Goal: Task Accomplishment & Management: Use online tool/utility

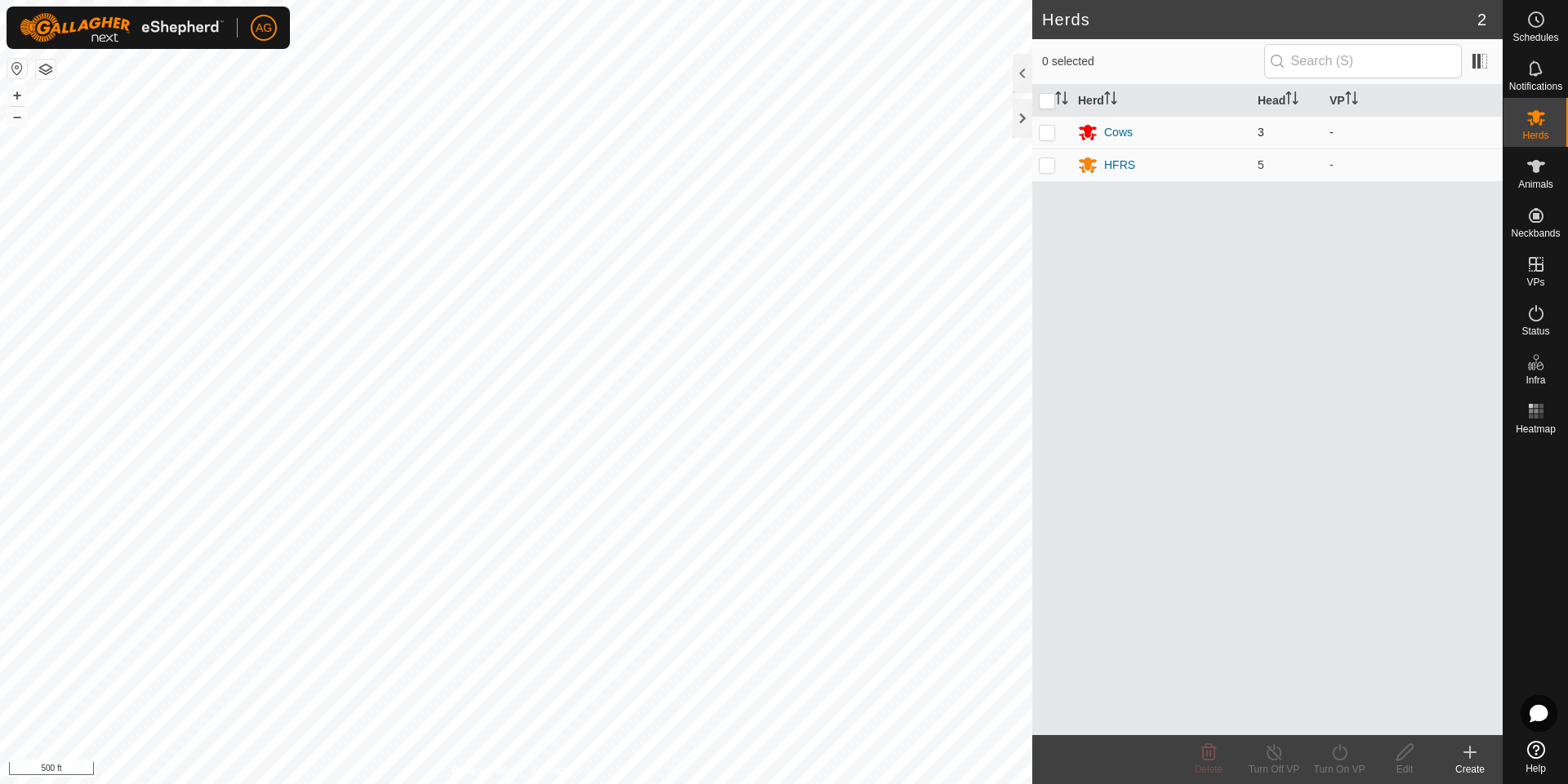
click at [1043, 134] on p-checkbox at bounding box center [1046, 132] width 16 height 13
checkbox input "true"
click at [1046, 169] on p-checkbox at bounding box center [1046, 165] width 16 height 13
checkbox input "true"
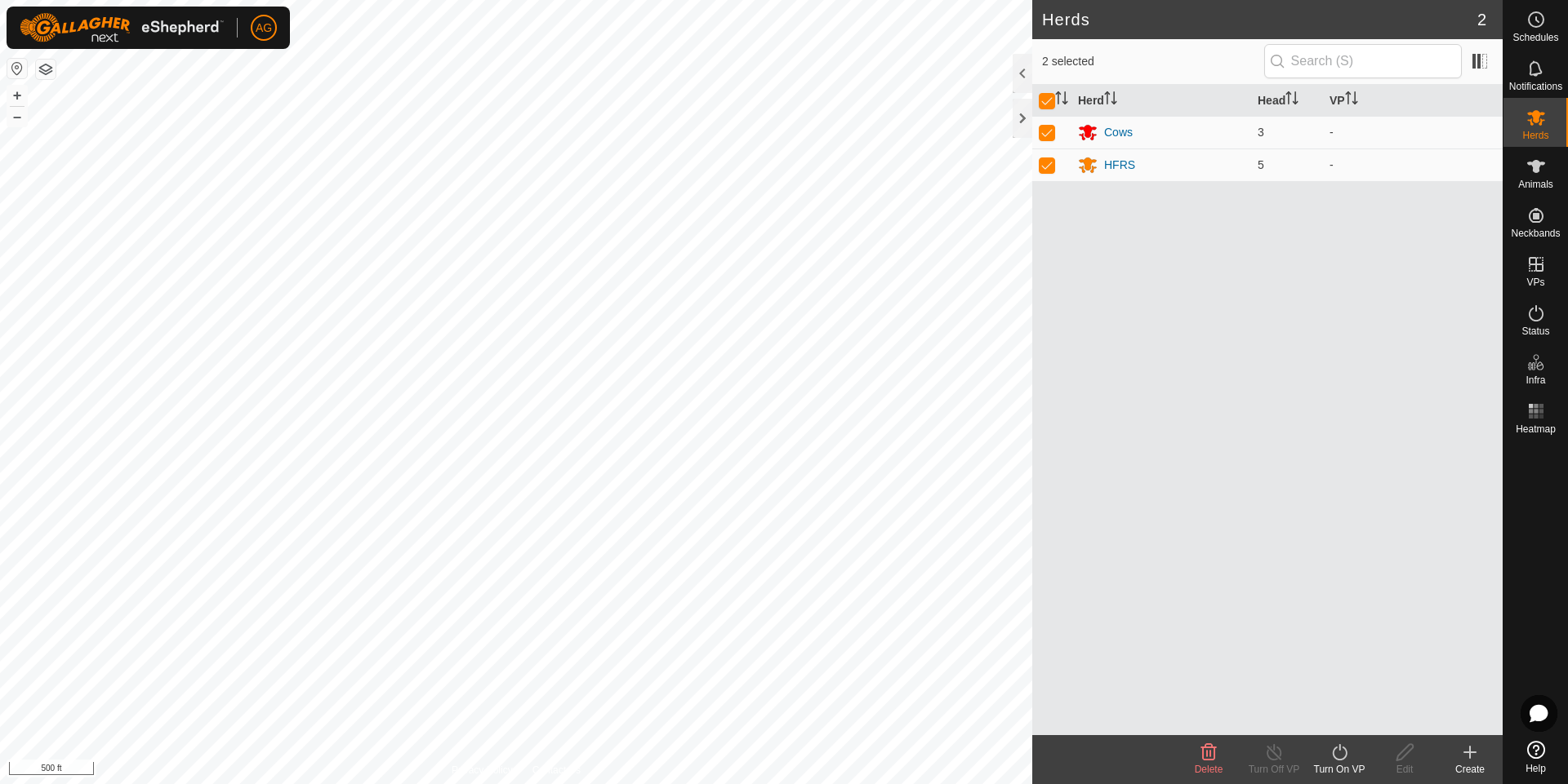
click at [1333, 751] on icon at bounding box center [1339, 752] width 15 height 16
click at [1370, 712] on link "Now" at bounding box center [1387, 716] width 162 height 33
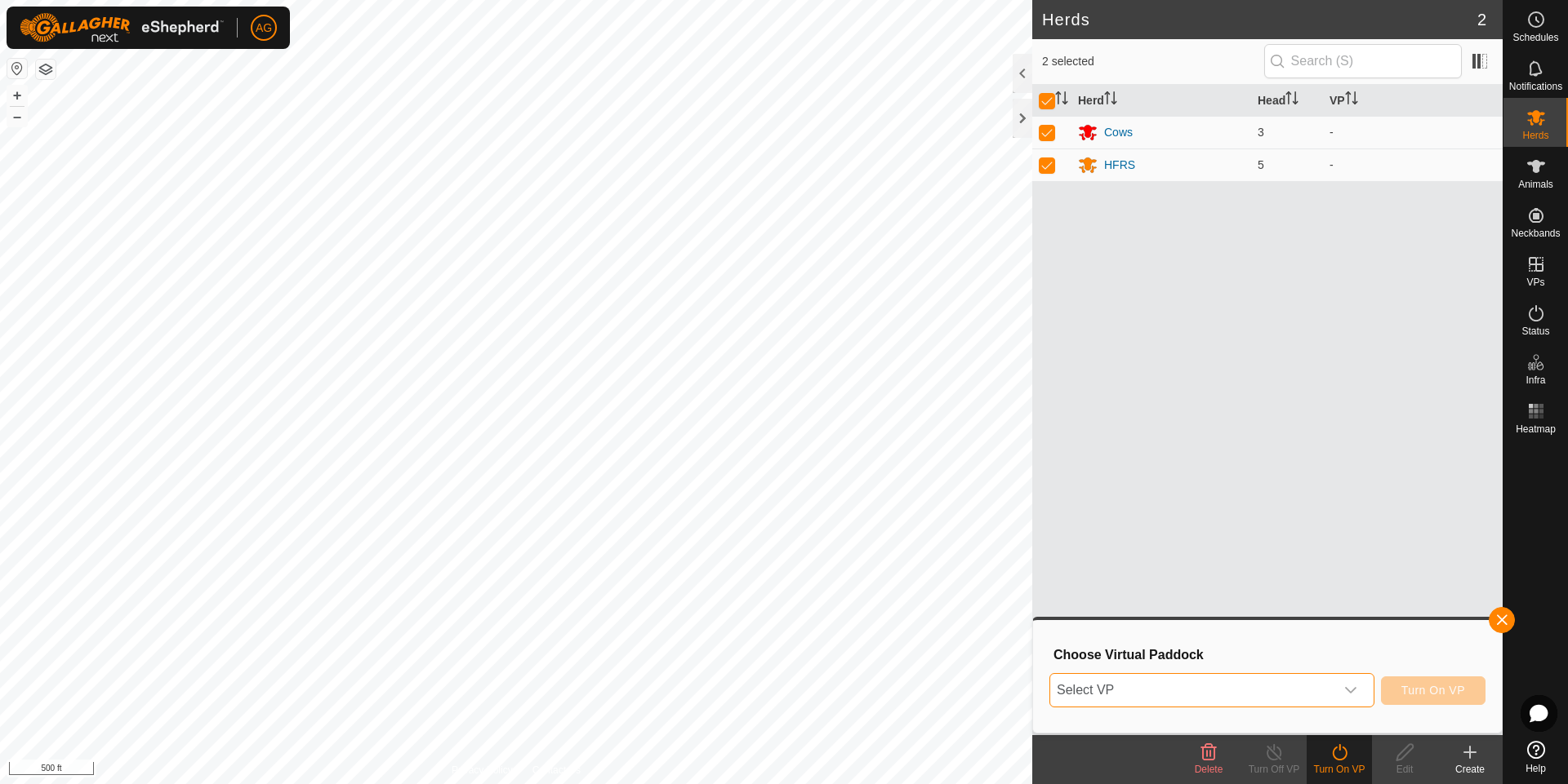
click at [1136, 684] on span "Select VP" at bounding box center [1192, 690] width 284 height 33
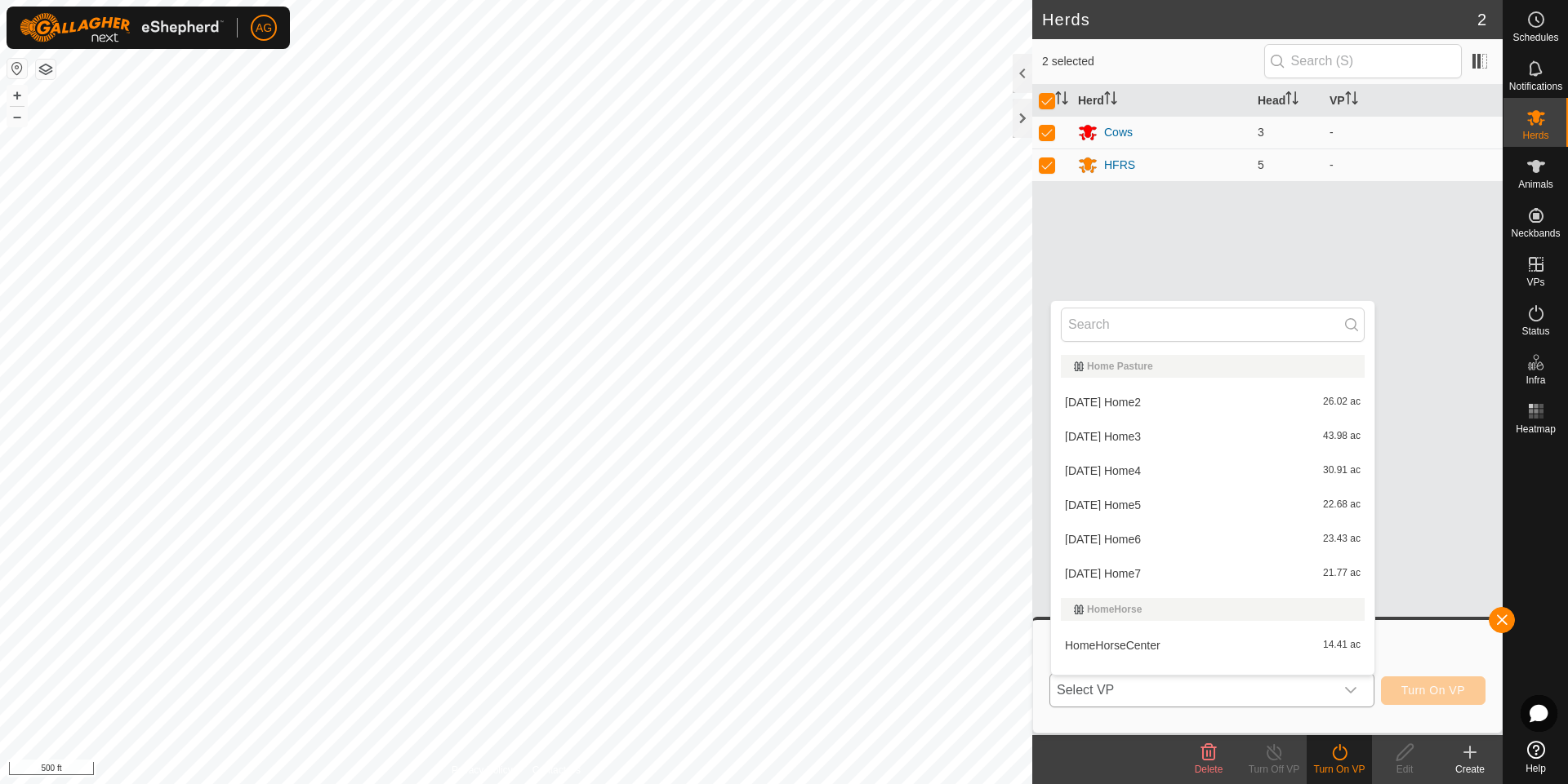
scroll to position [21, 0]
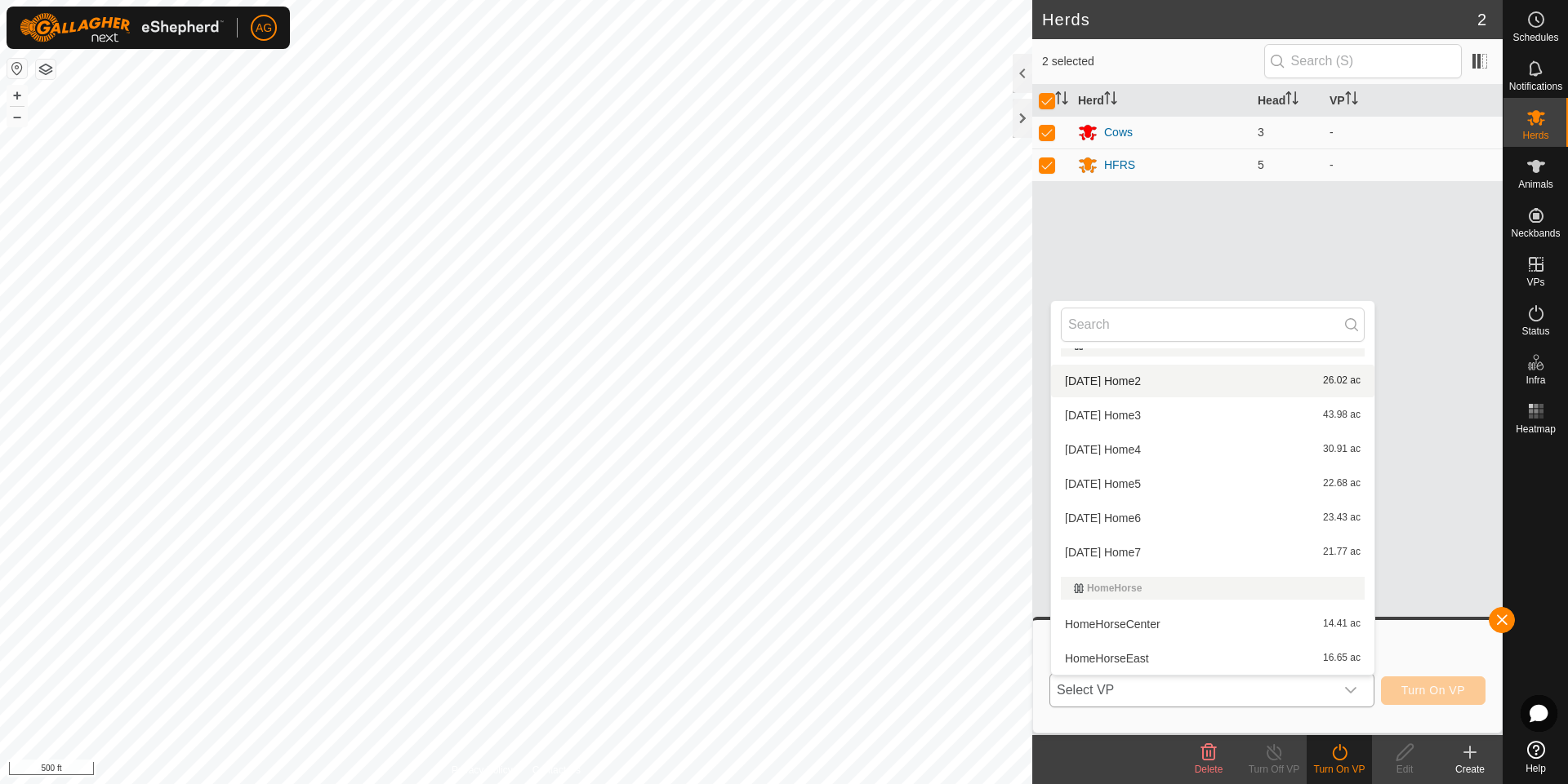
click at [1136, 381] on li "2025-05-22 Home2 26.02 ac" at bounding box center [1213, 381] width 323 height 33
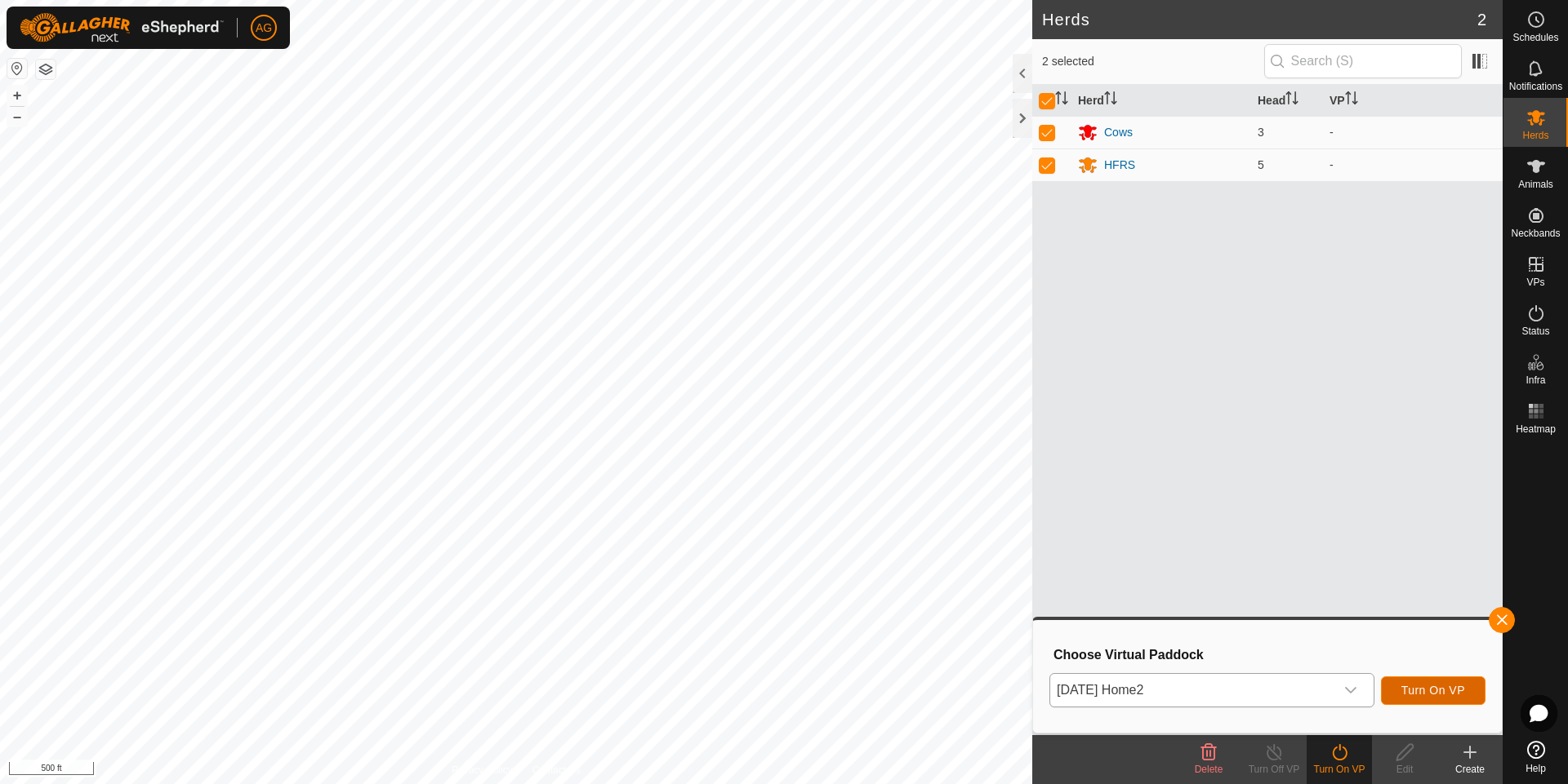
click at [1412, 691] on span "Turn On VP" at bounding box center [1433, 690] width 63 height 13
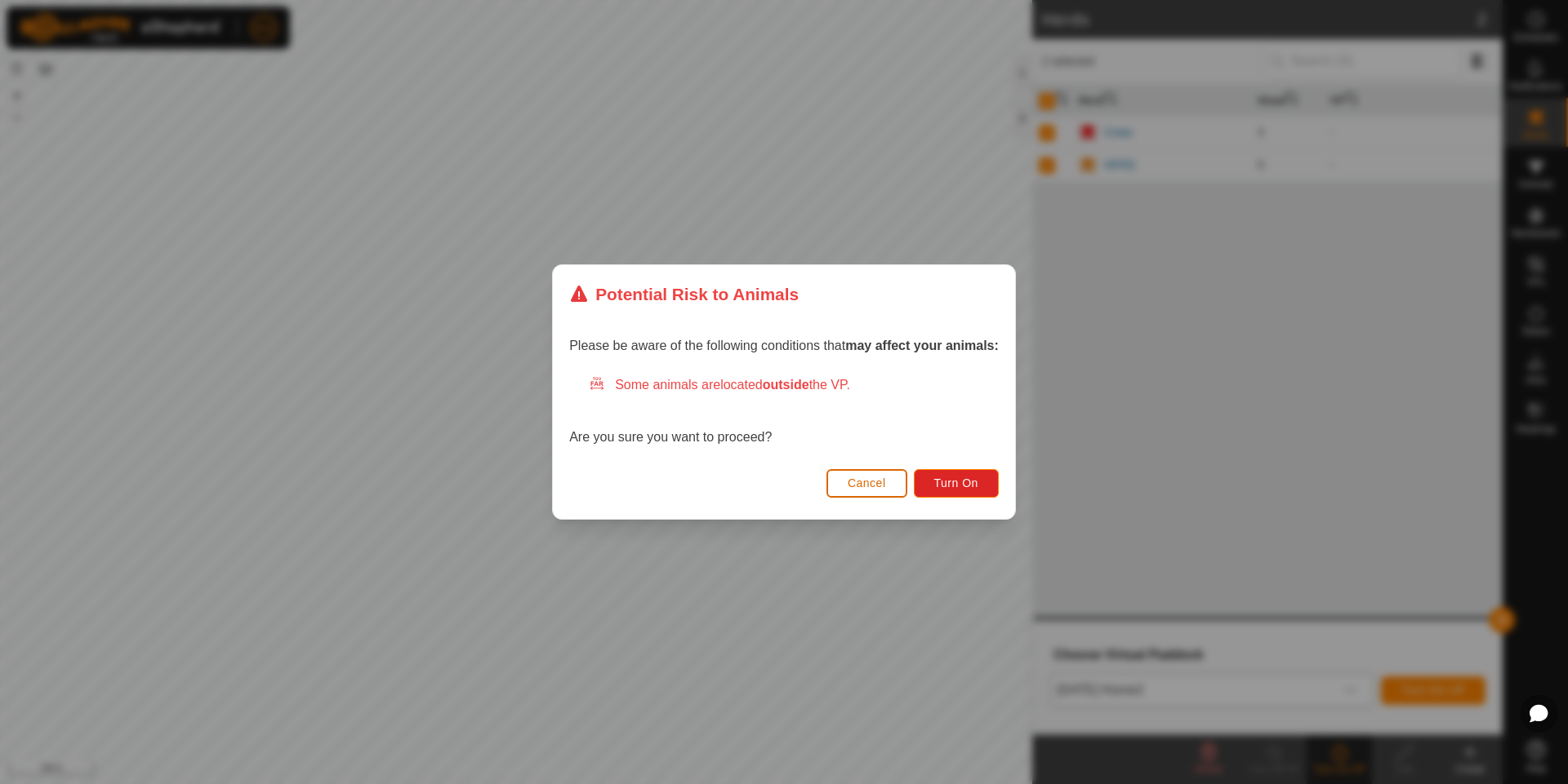
click at [866, 487] on span "Cancel" at bounding box center [867, 483] width 39 height 13
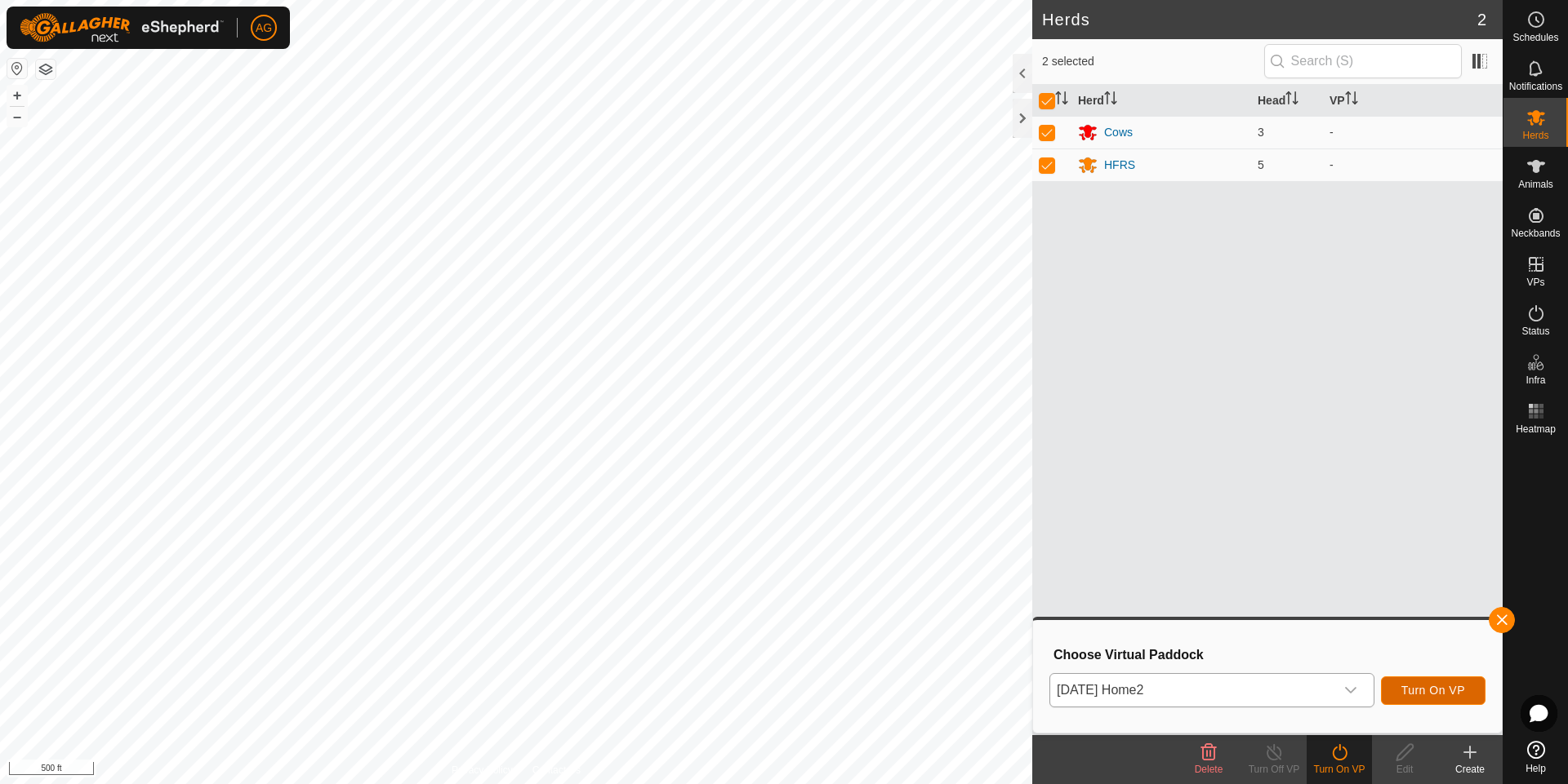
click at [1420, 690] on span "Turn On VP" at bounding box center [1433, 690] width 63 height 13
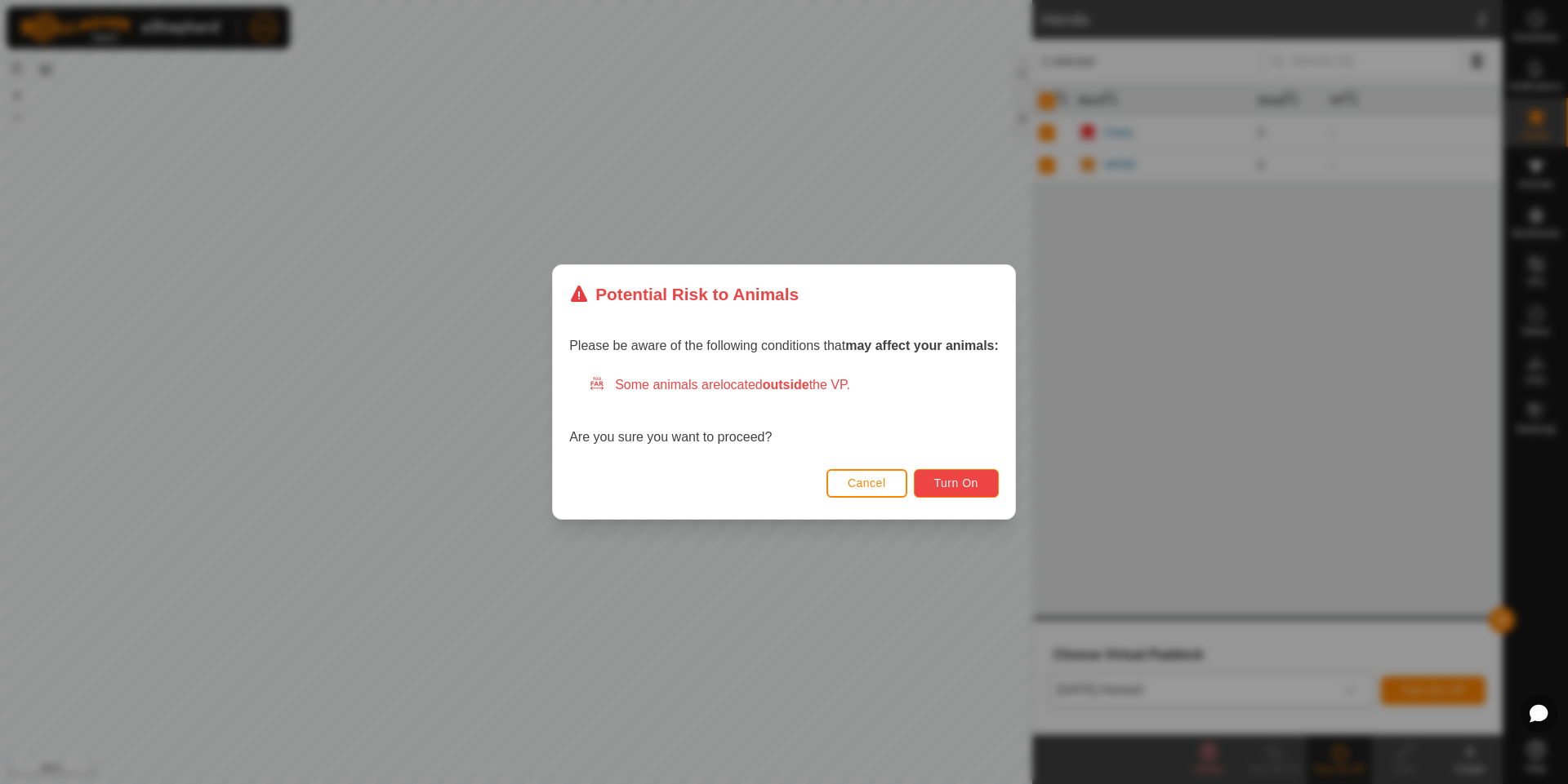
click at [982, 480] on button "Turn On" at bounding box center [956, 483] width 85 height 29
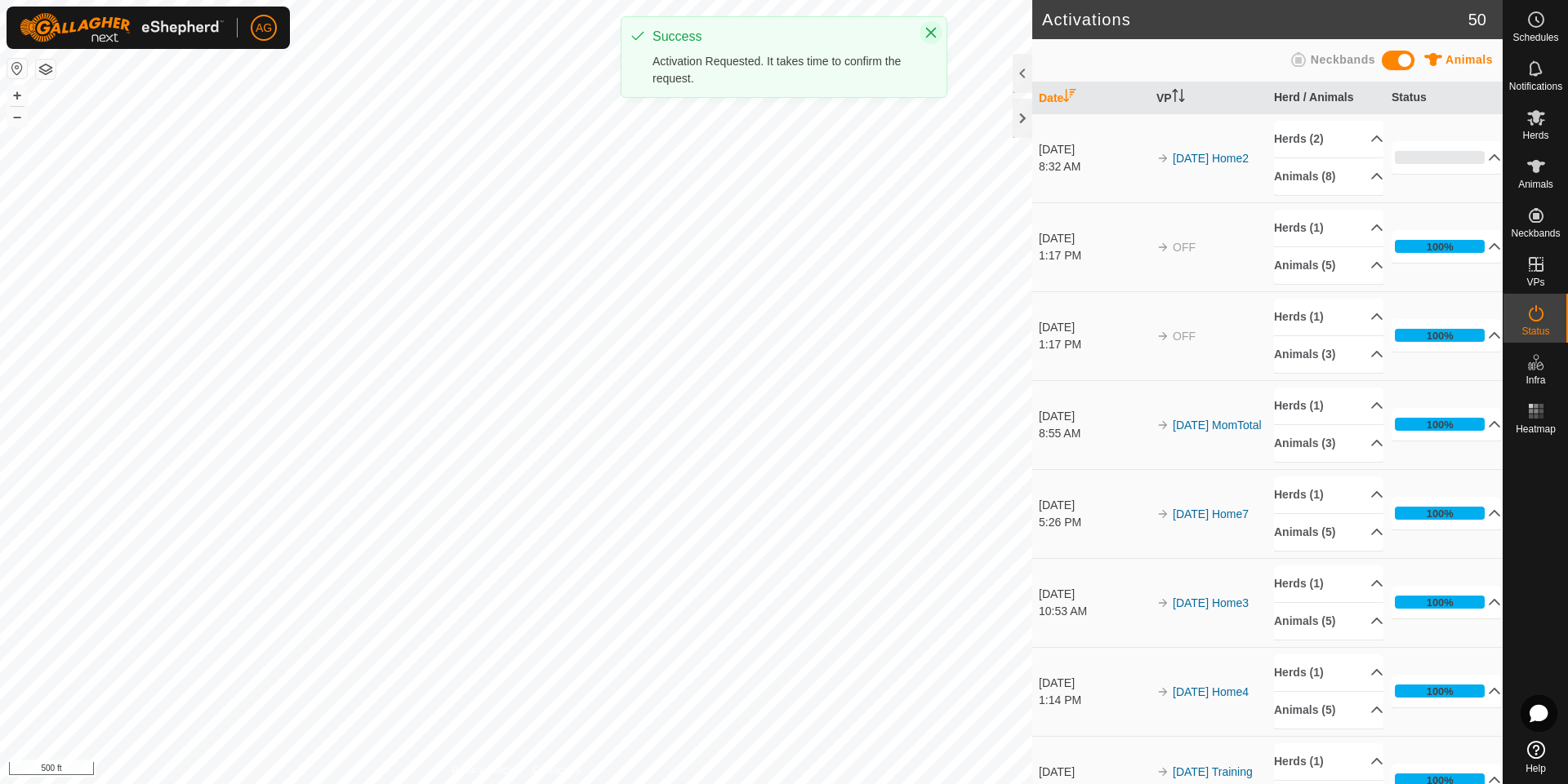
click at [935, 30] on icon "Close" at bounding box center [930, 32] width 13 height 13
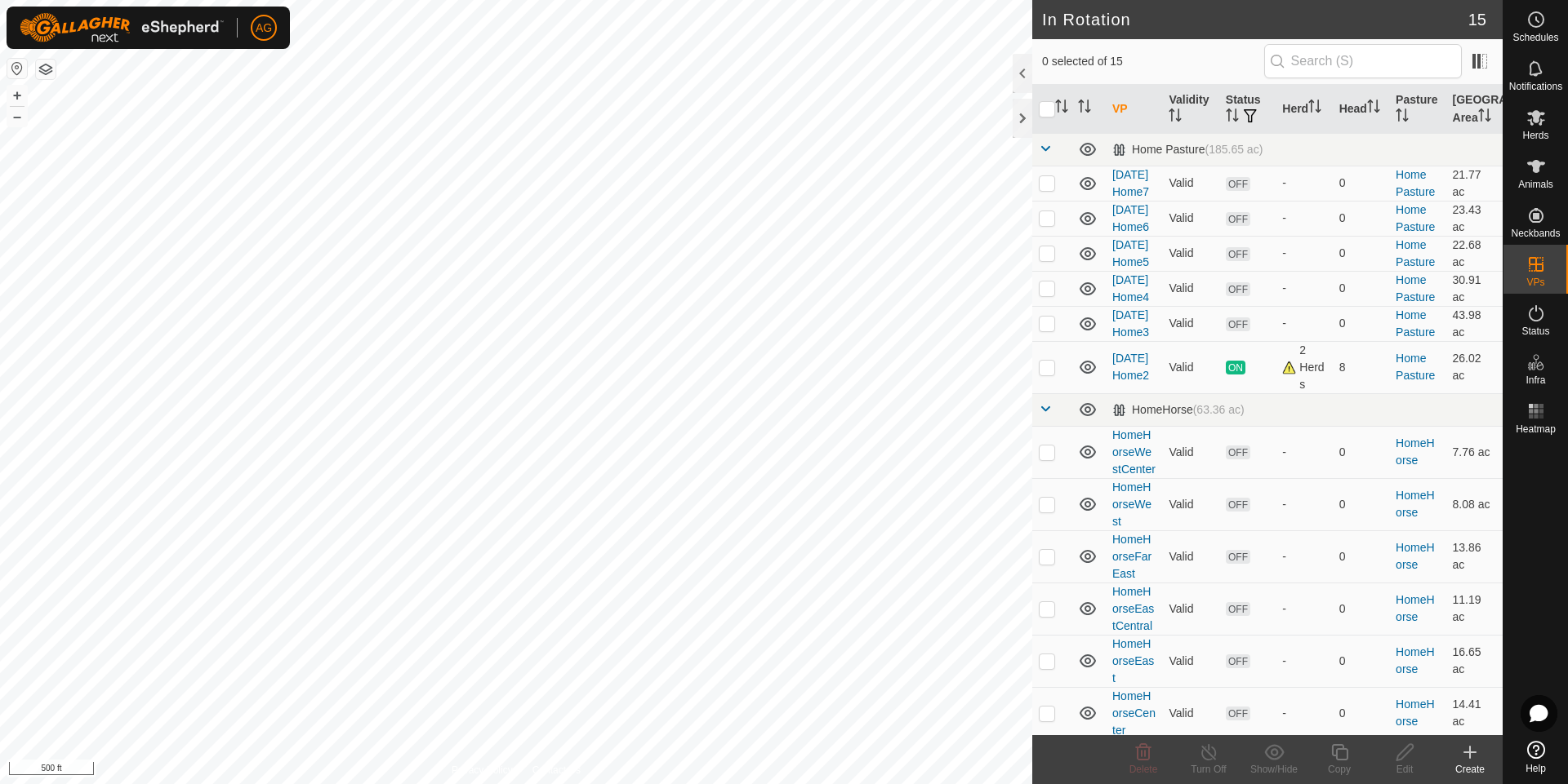
click at [1461, 759] on icon at bounding box center [1470, 752] width 20 height 20
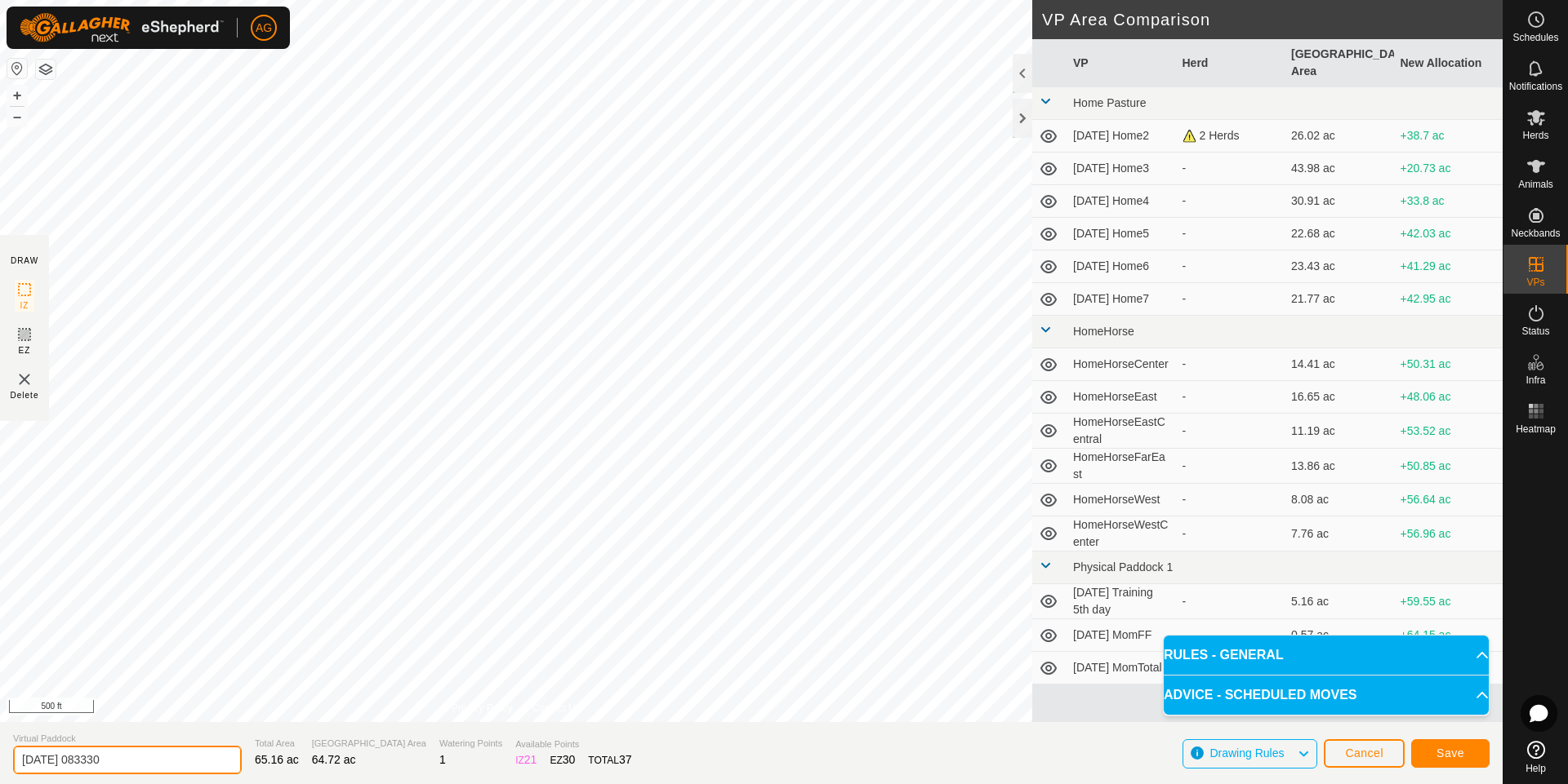
click at [139, 754] on input "[DATE] 083330" at bounding box center [127, 759] width 229 height 29
drag, startPoint x: 138, startPoint y: 759, endPoint x: 0, endPoint y: 740, distance: 139.3
click at [0, 743] on section "Virtual Paddock [DATE] 083330 Total Area 65.16 ac Grazing Area 64.72 ac Waterin…" at bounding box center [751, 753] width 1503 height 62
click at [76, 759] on input "HomeSout1/3" at bounding box center [127, 759] width 229 height 33
click at [90, 762] on input "HomeSouth1/3" at bounding box center [127, 759] width 229 height 33
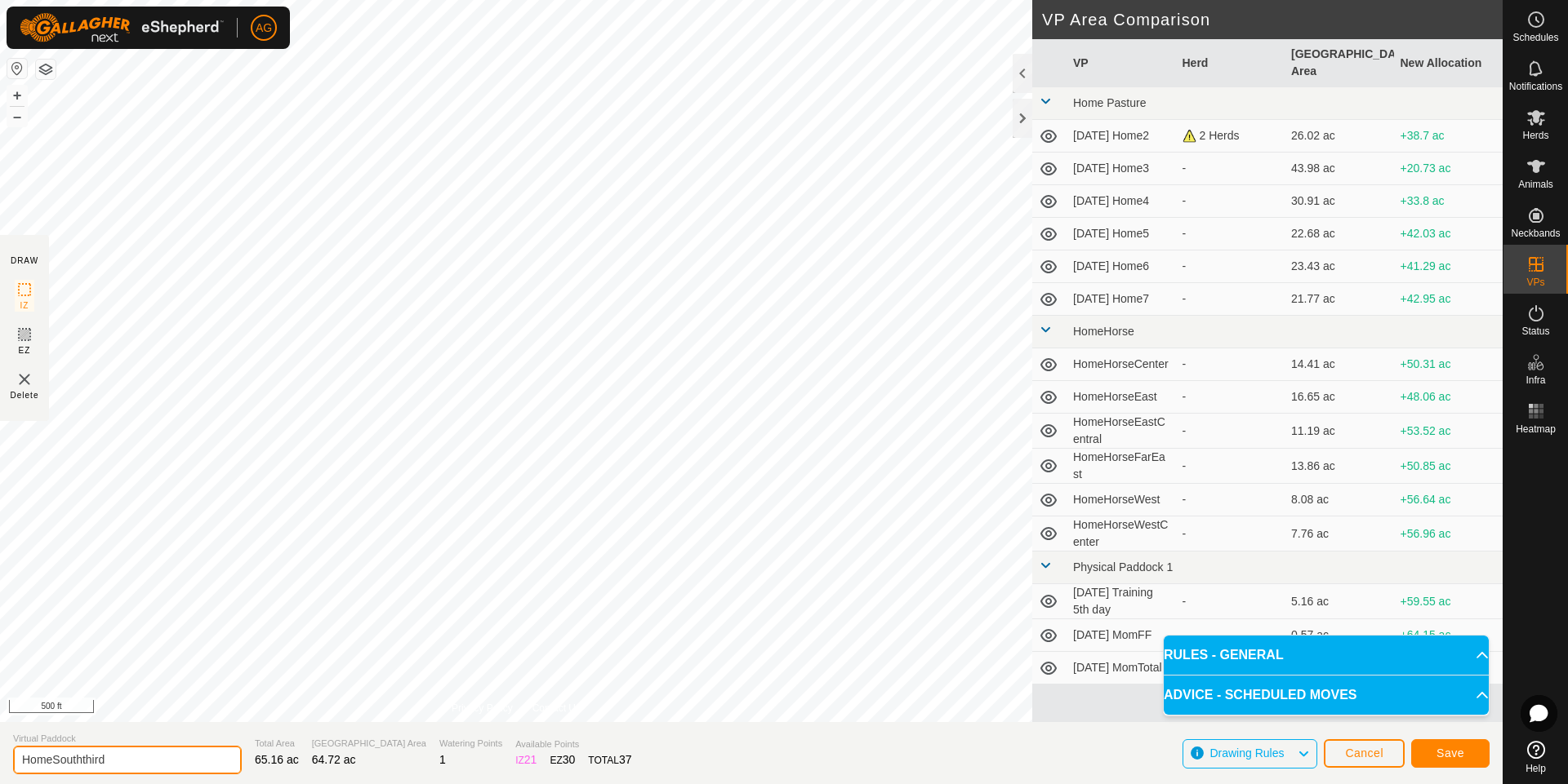
type input "HomeSouththird"
click at [1443, 753] on span "Save" at bounding box center [1450, 752] width 28 height 13
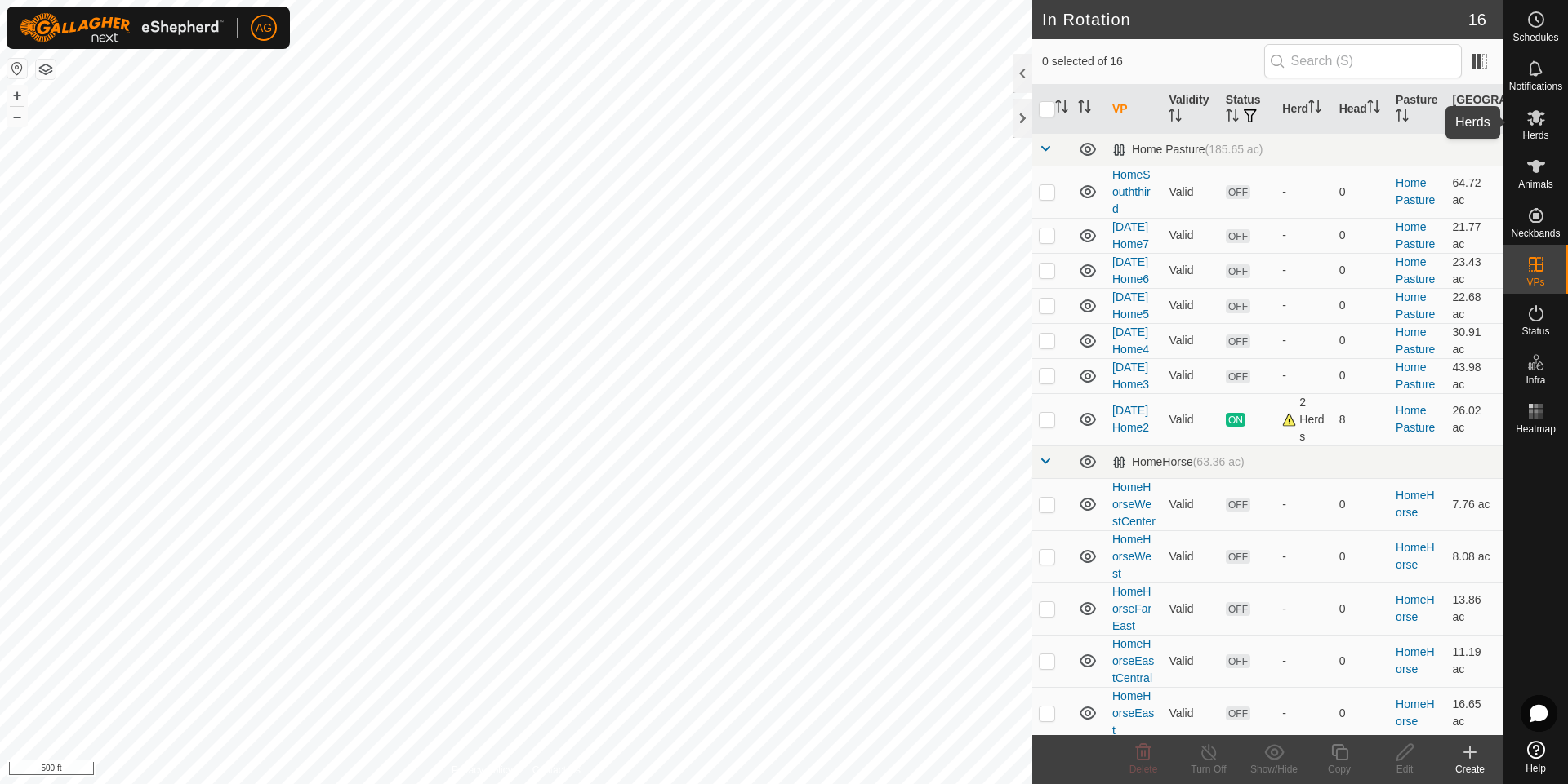
click at [1534, 118] on icon at bounding box center [1535, 118] width 18 height 16
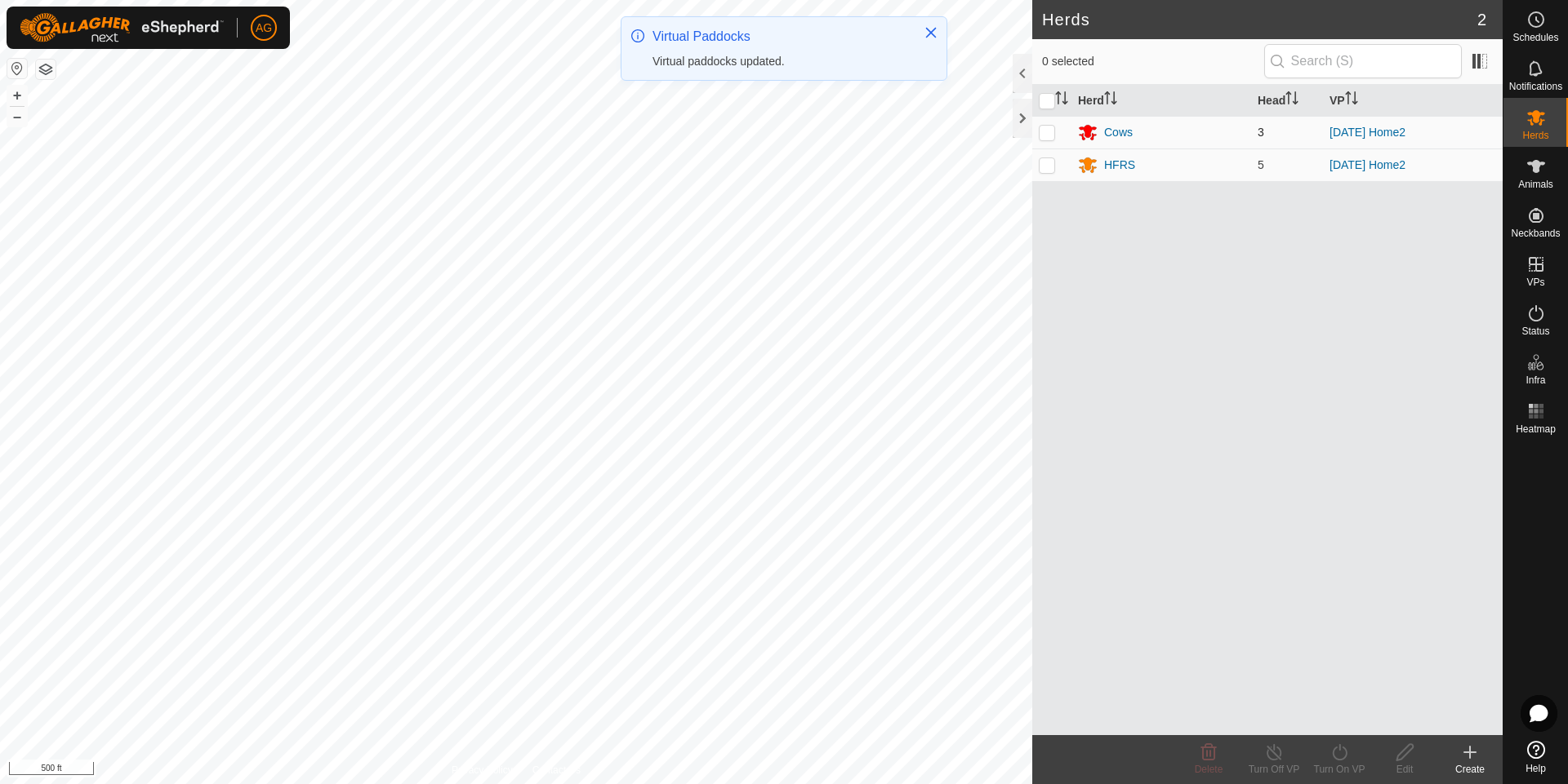
click at [1048, 129] on p-checkbox at bounding box center [1046, 132] width 16 height 13
checkbox input "true"
click at [1049, 164] on p-checkbox at bounding box center [1046, 165] width 16 height 13
checkbox input "true"
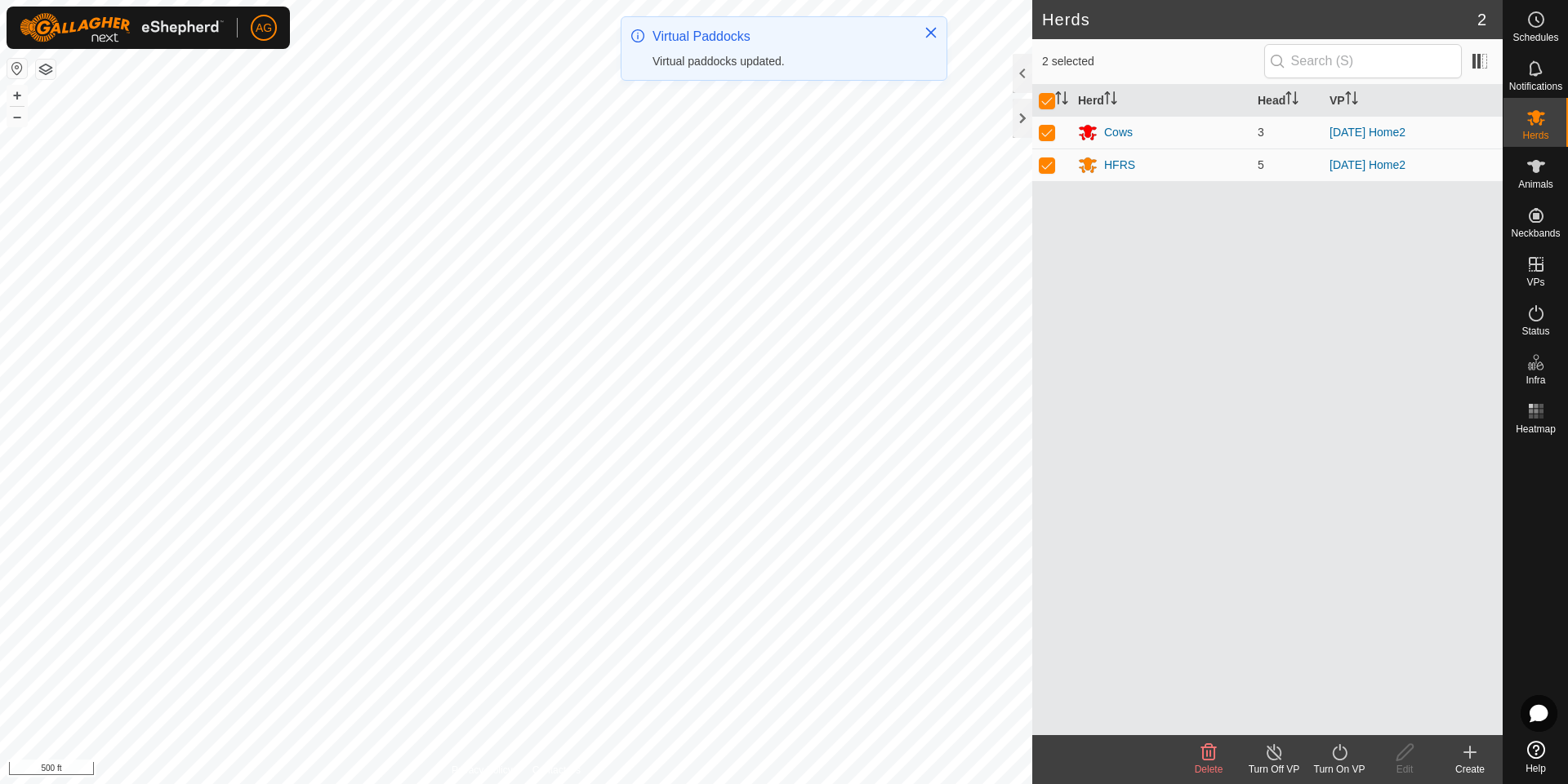
click at [1259, 748] on turn-off-svg-icon at bounding box center [1273, 752] width 65 height 20
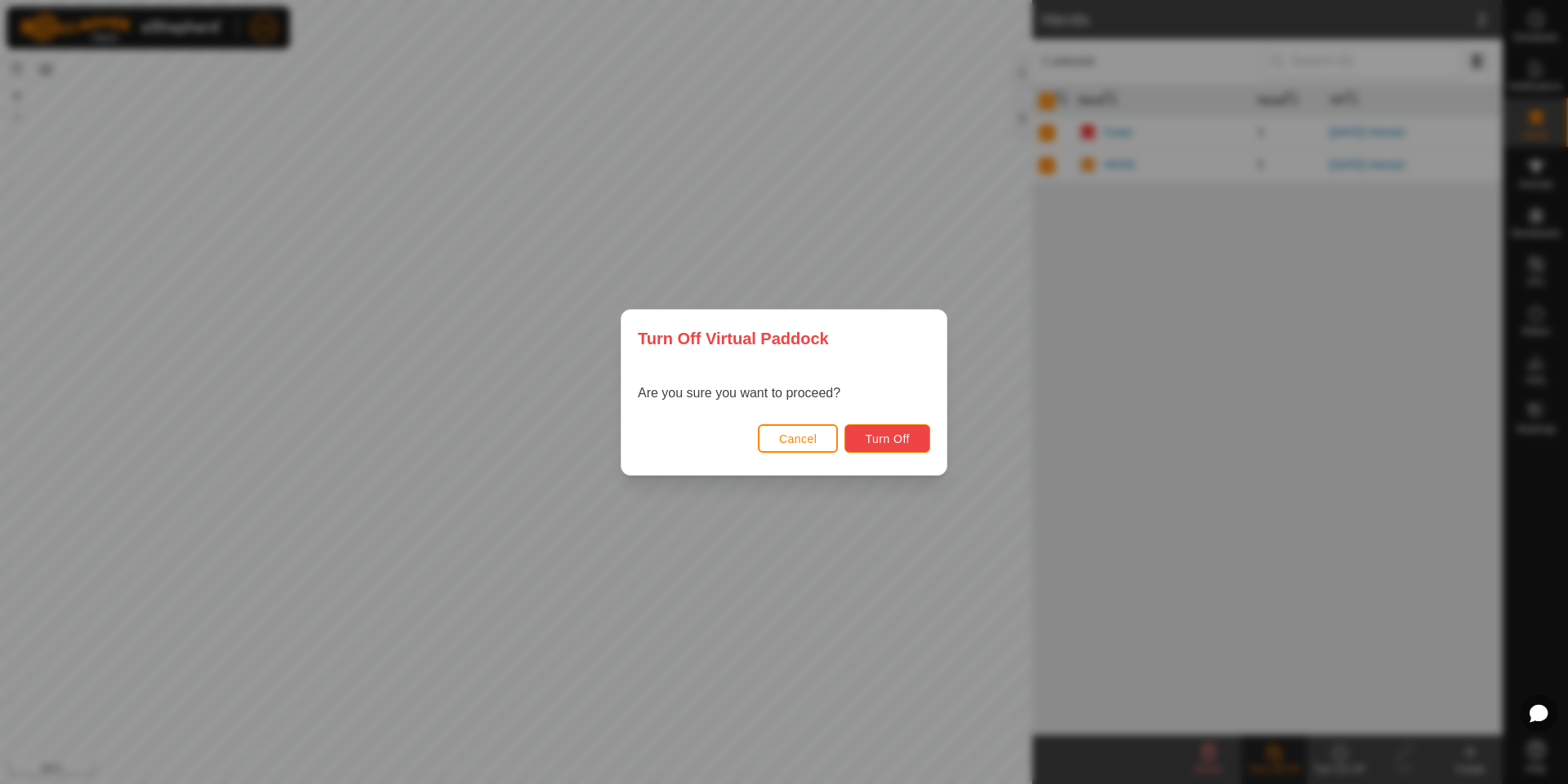
click at [886, 437] on span "Turn Off" at bounding box center [887, 438] width 45 height 13
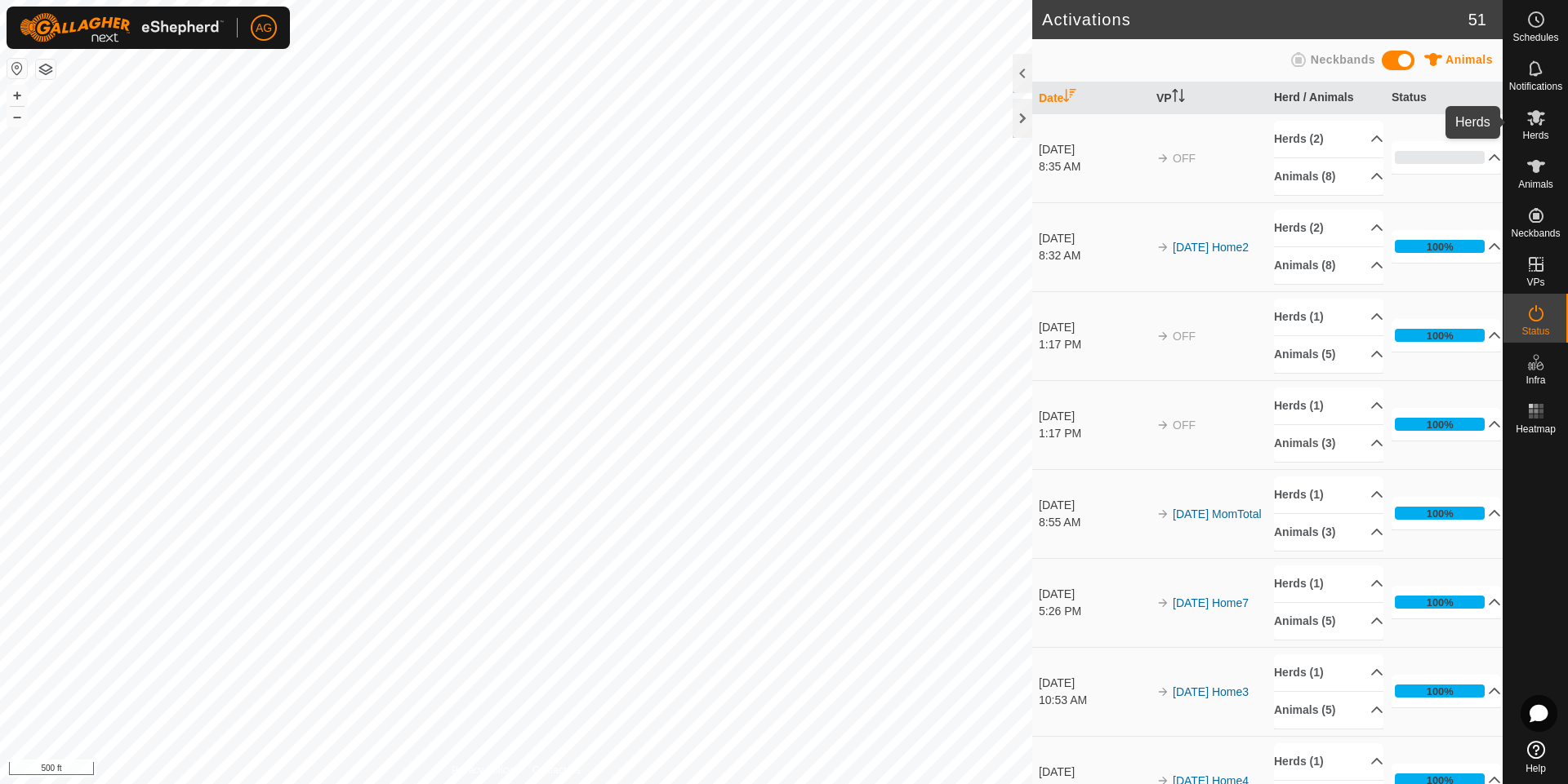
click at [1534, 129] on es-mob-svg-icon at bounding box center [1536, 117] width 30 height 26
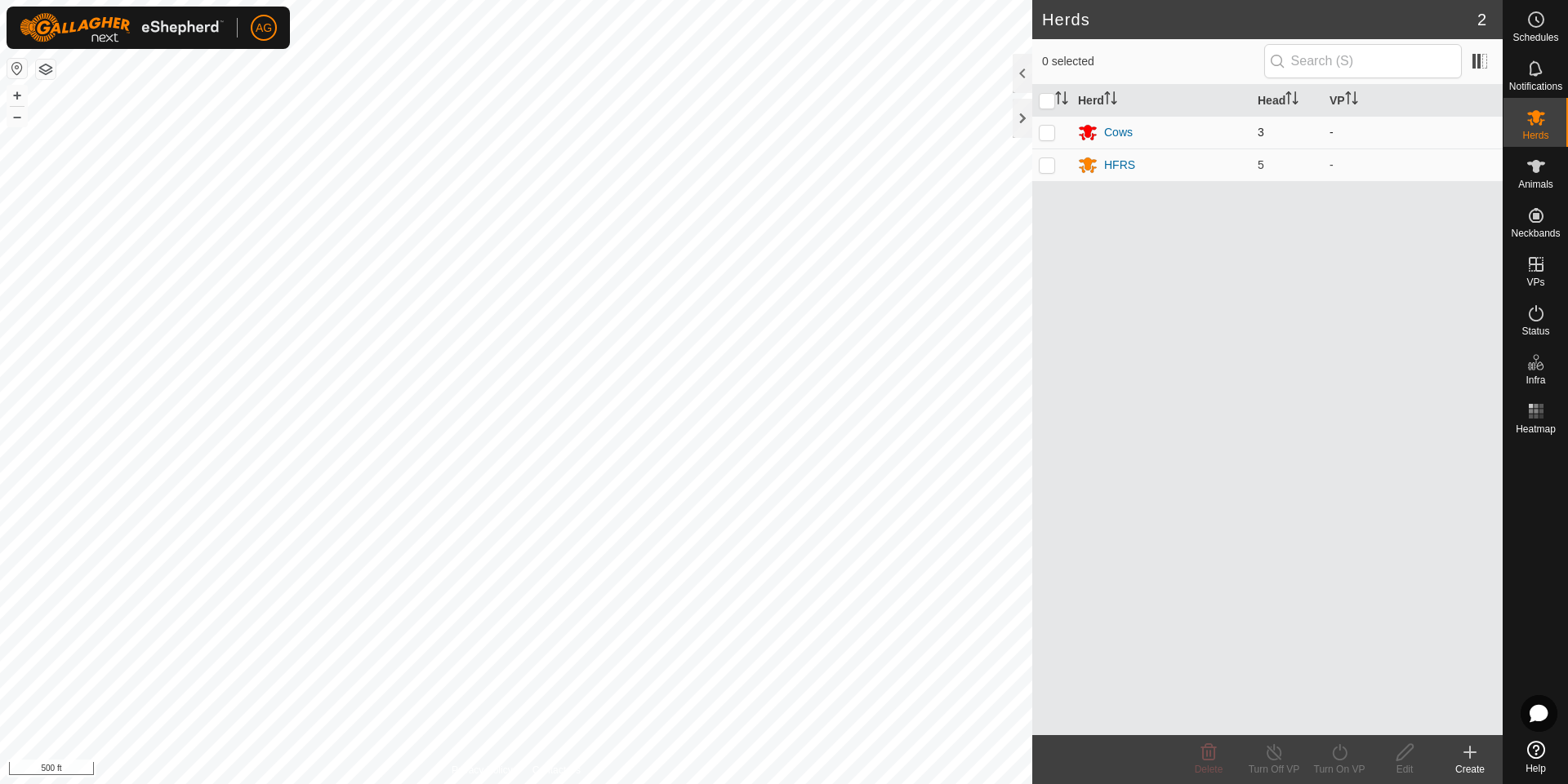
click at [1044, 131] on p-checkbox at bounding box center [1046, 132] width 16 height 13
checkbox input "true"
click at [1051, 167] on p-checkbox at bounding box center [1046, 165] width 16 height 13
checkbox input "true"
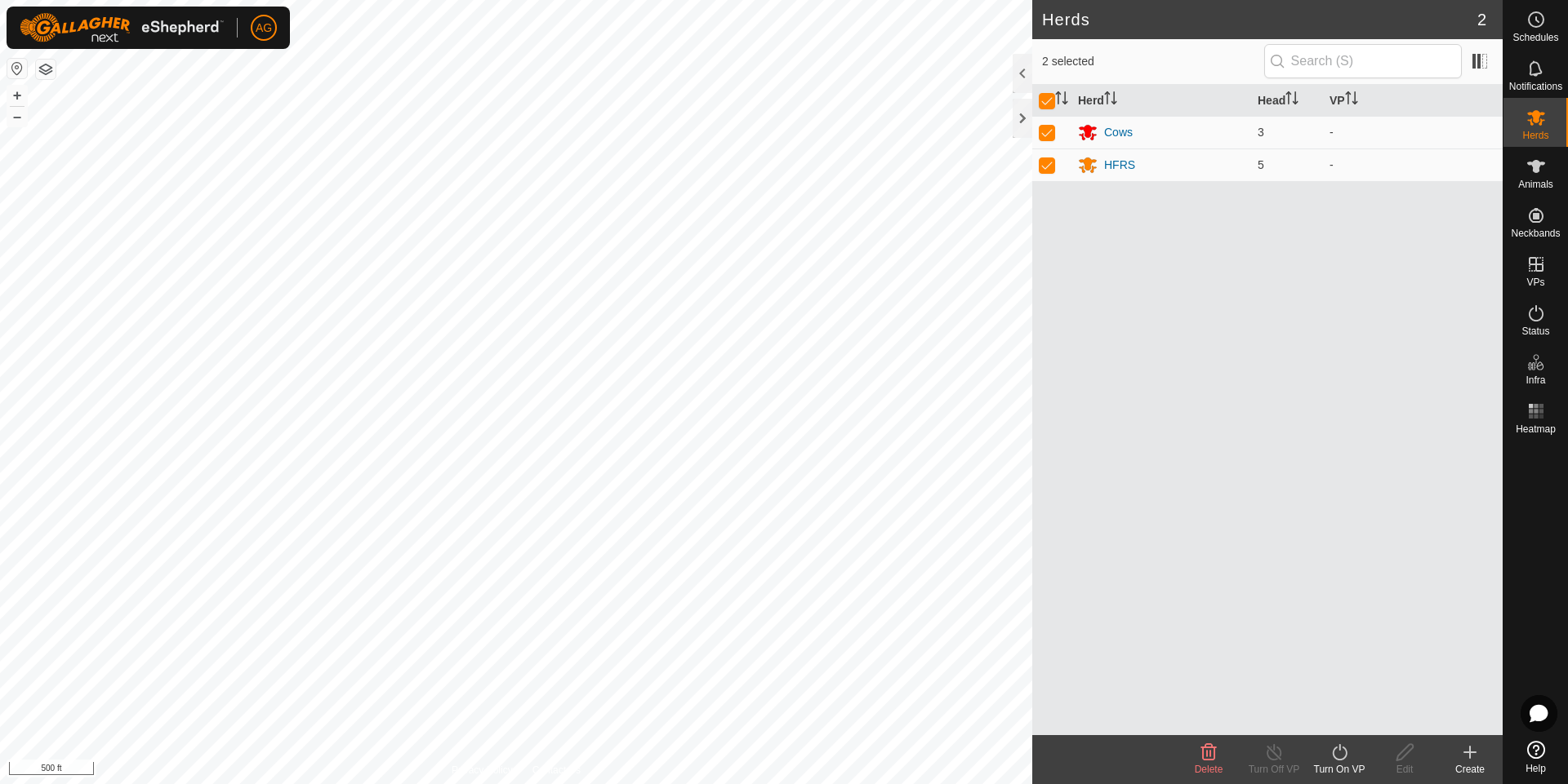
click at [1337, 763] on div "Turn On VP" at bounding box center [1339, 769] width 65 height 15
click at [1351, 718] on link "Now" at bounding box center [1387, 716] width 162 height 33
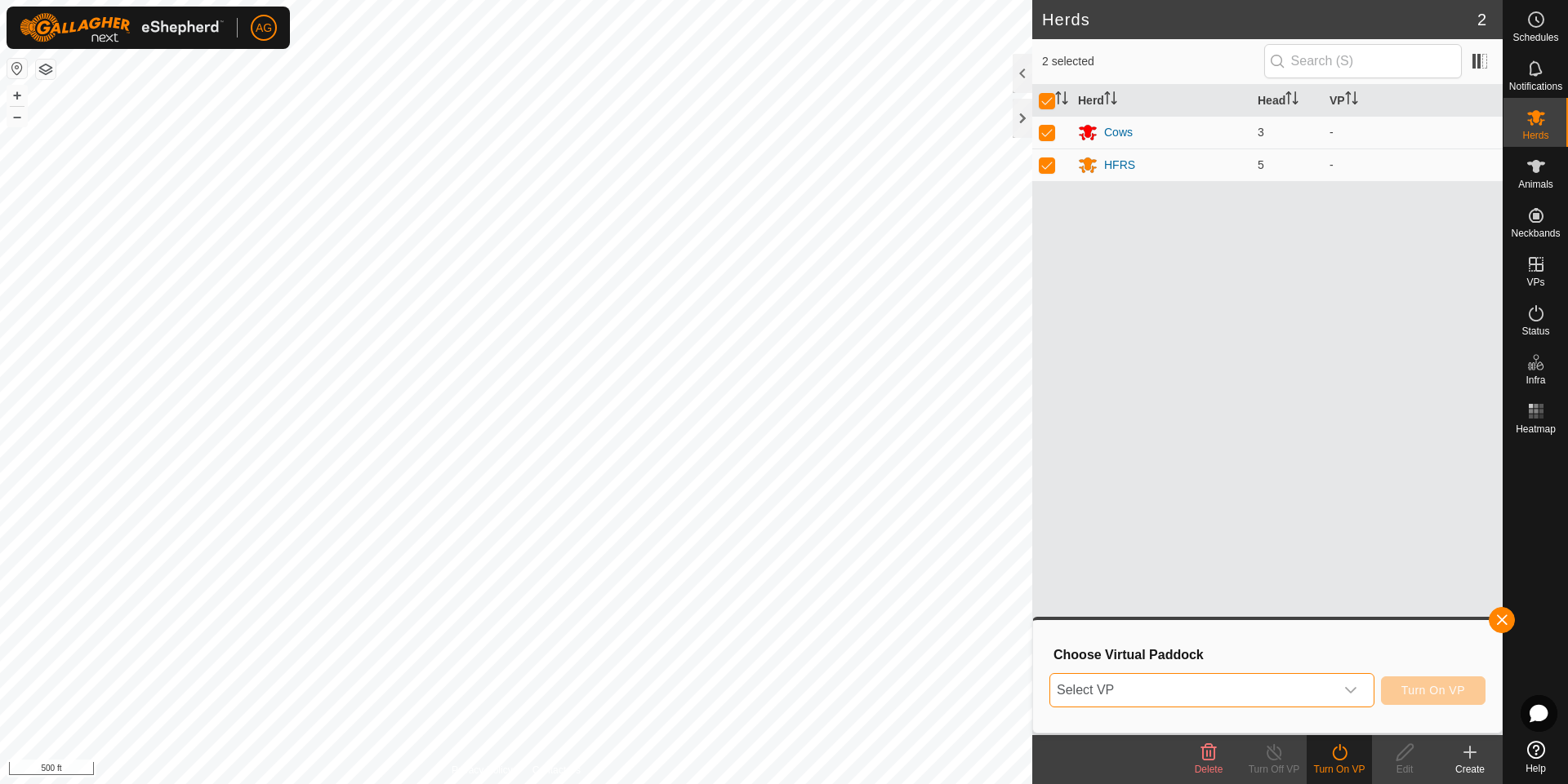
click at [1215, 691] on span "Select VP" at bounding box center [1192, 690] width 284 height 33
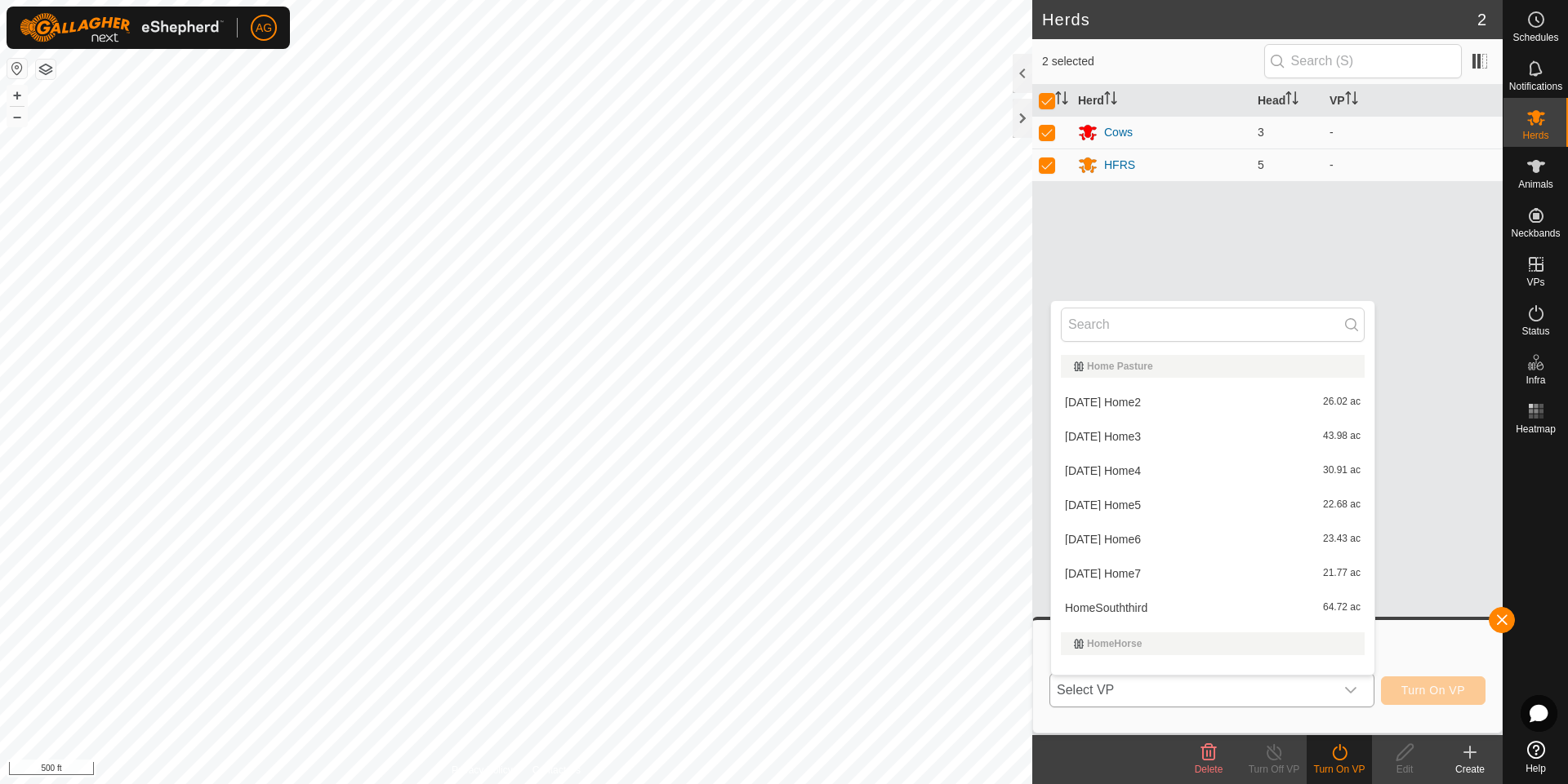
scroll to position [21, 0]
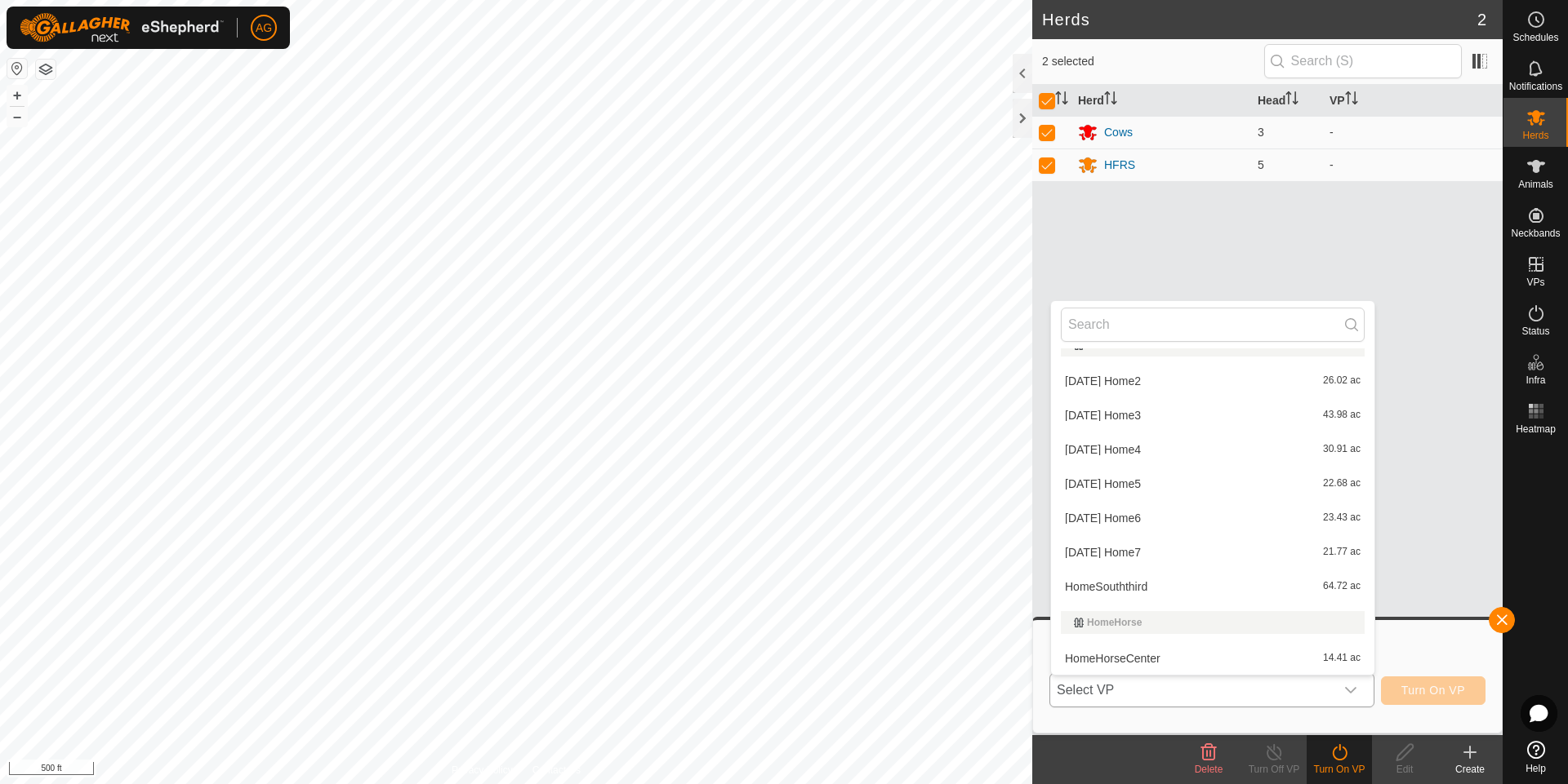
click at [1139, 586] on li "HomeSouththird 64.72 ac" at bounding box center [1213, 586] width 323 height 33
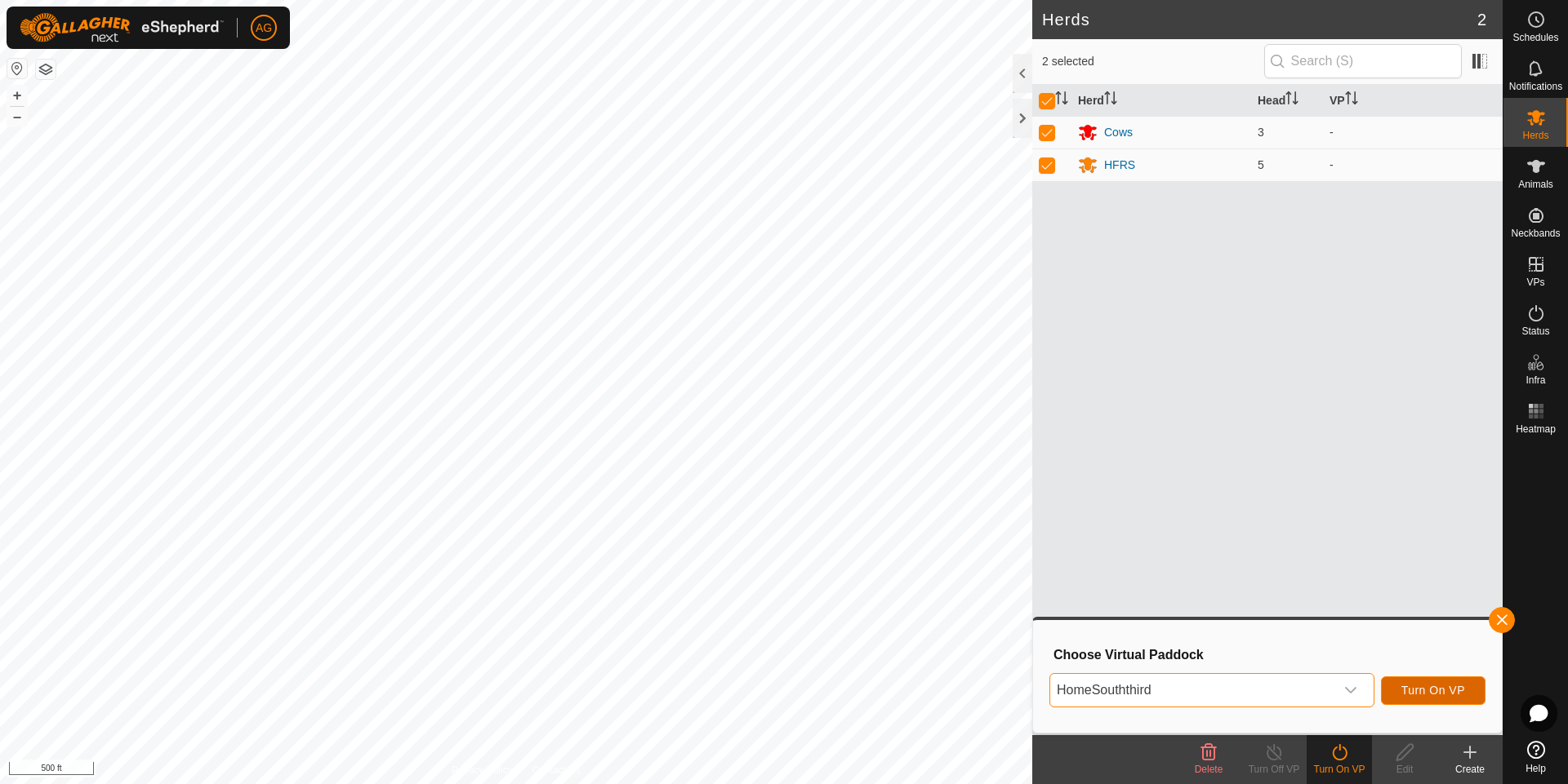
click at [1437, 686] on span "Turn On VP" at bounding box center [1433, 690] width 63 height 13
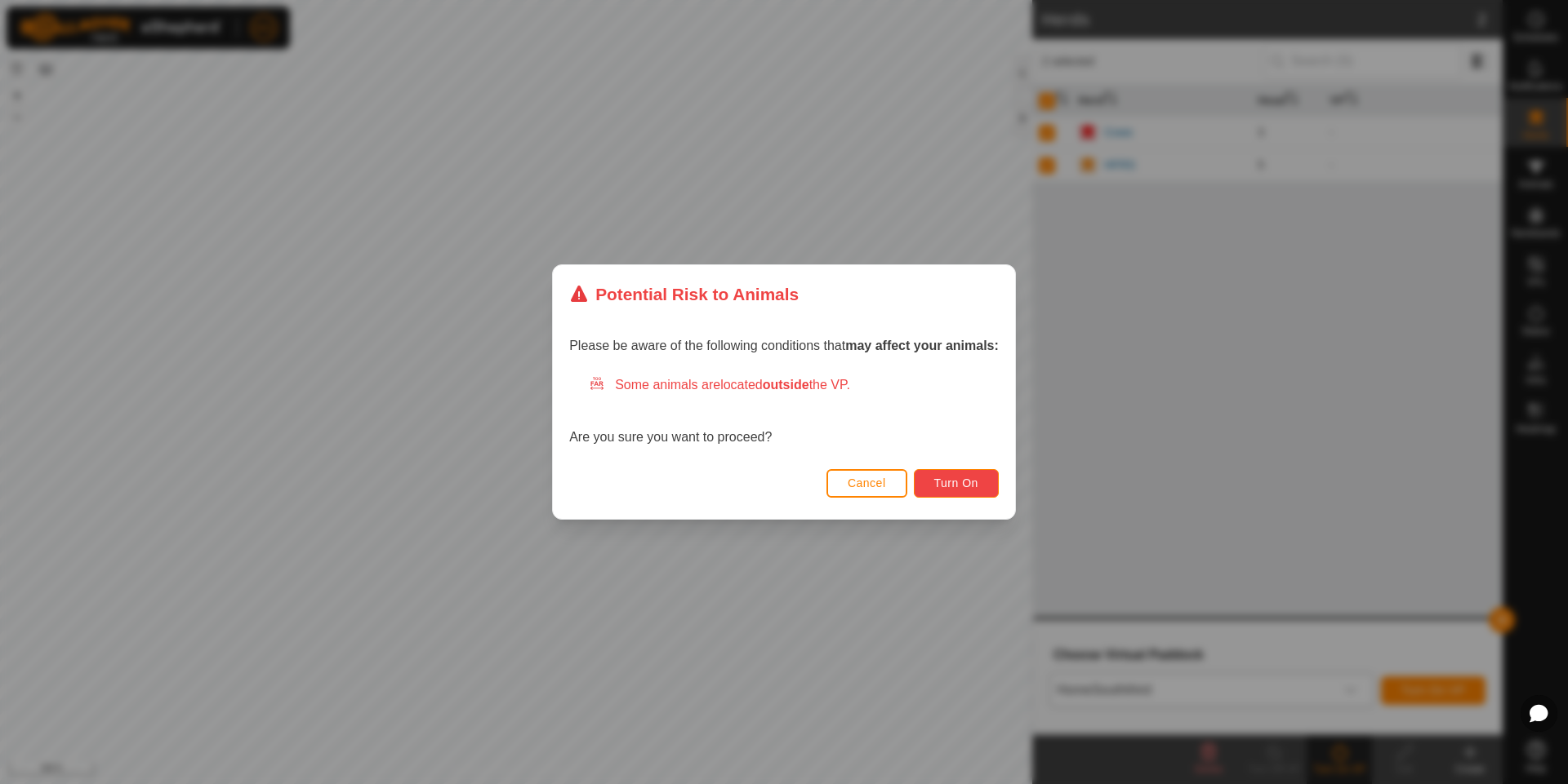
click at [972, 483] on span "Turn On" at bounding box center [956, 483] width 44 height 13
